Goal: Check status: Check status

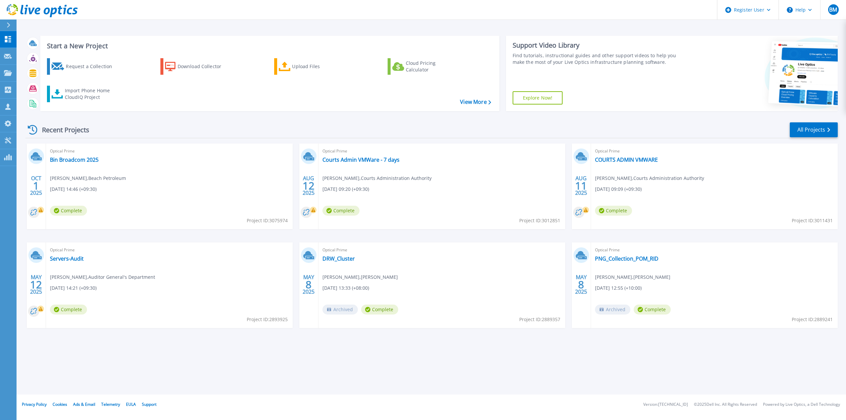
click at [789, 130] on div "Recent Projects All Projects" at bounding box center [431, 130] width 812 height 17
click at [815, 130] on link "All Projects" at bounding box center [814, 129] width 48 height 15
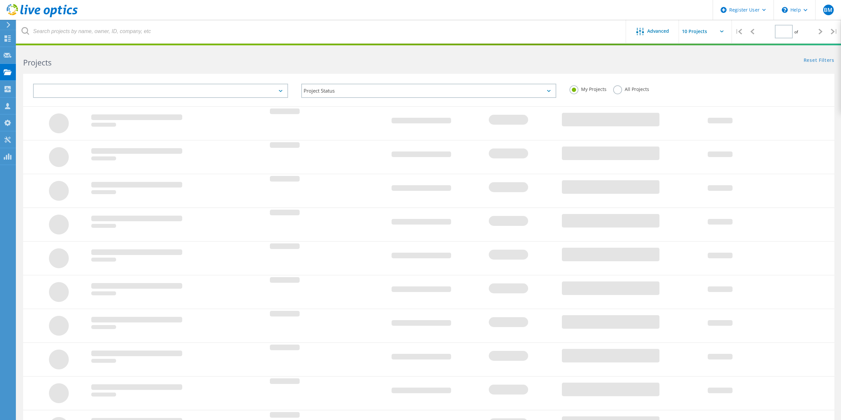
type input "1"
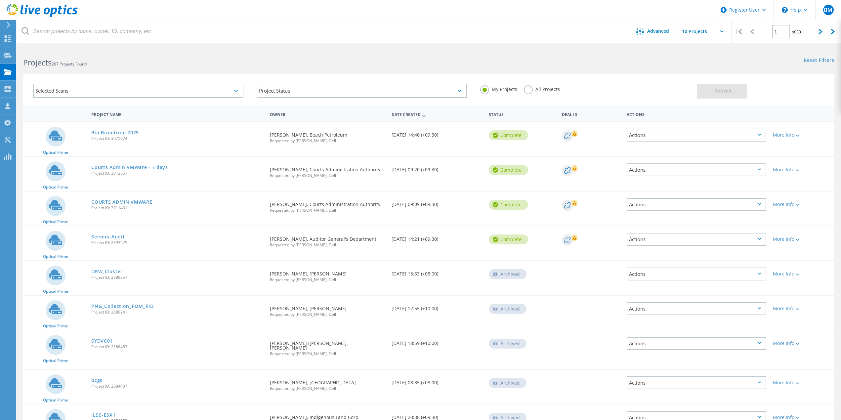
click at [711, 30] on input "text" at bounding box center [712, 31] width 66 height 23
click at [697, 84] on div "Show 40 Projects" at bounding box center [711, 81] width 65 height 11
type input "Show 40 Projects"
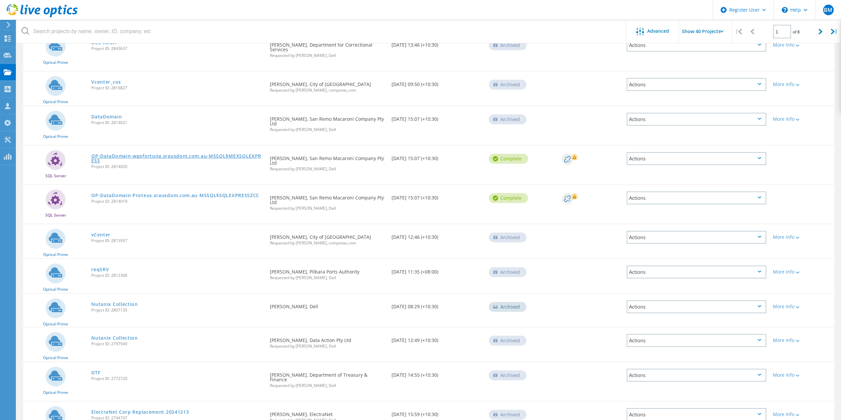
scroll to position [496, 0]
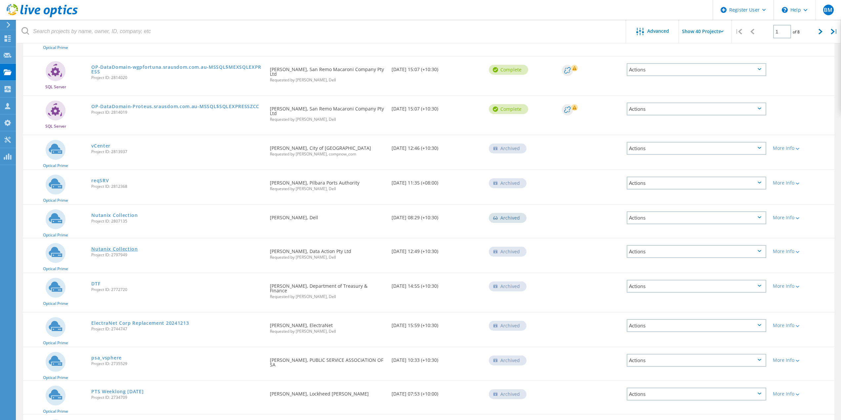
click at [113, 247] on link "Nutanix Collection" at bounding box center [114, 249] width 47 height 5
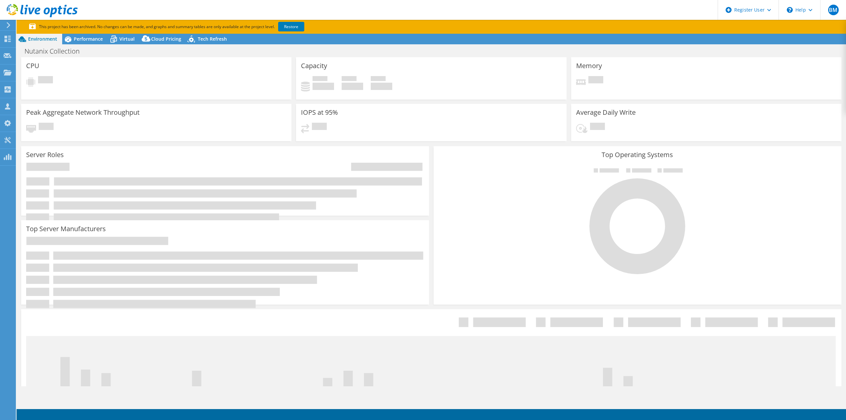
select select "Australia"
select select "AUD"
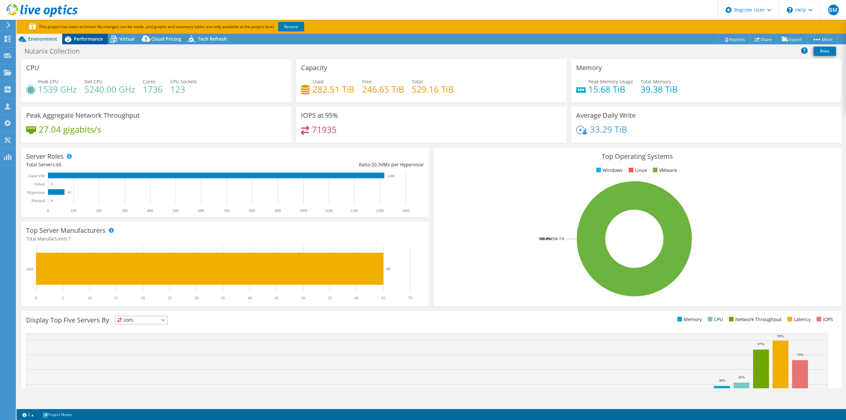
click at [86, 37] on span "Performance" at bounding box center [88, 39] width 29 height 6
